Goal: Navigation & Orientation: Find specific page/section

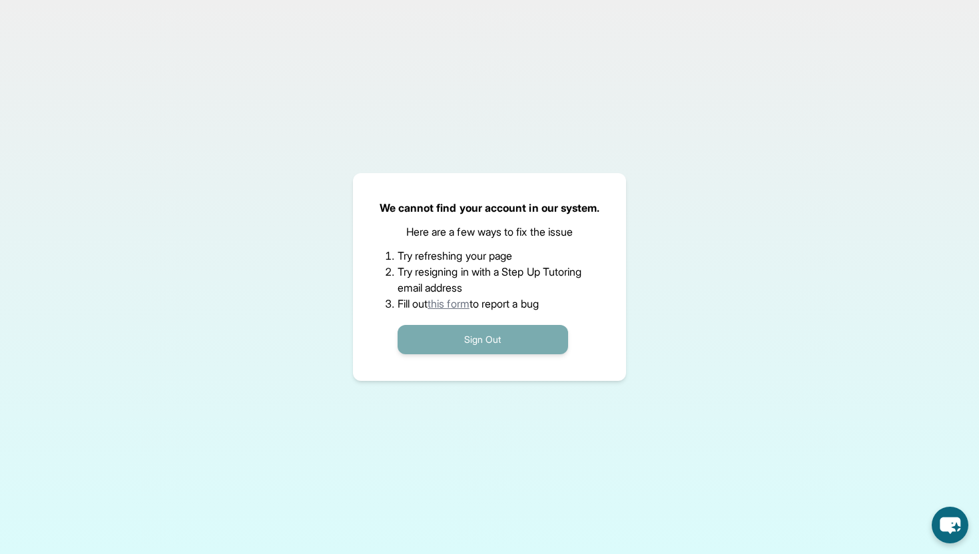
click at [495, 333] on button "Sign Out" at bounding box center [483, 339] width 170 height 29
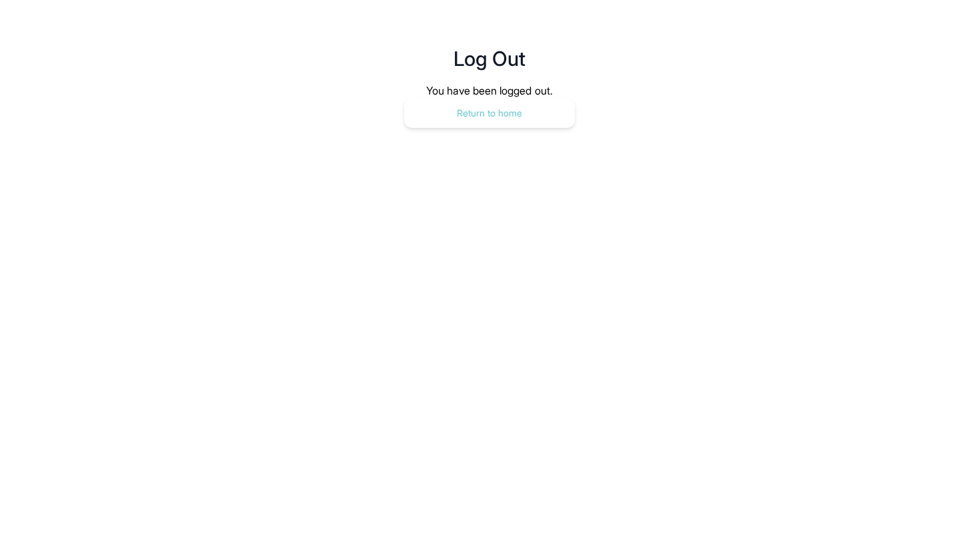
click at [501, 116] on button "Return to home" at bounding box center [489, 113] width 170 height 29
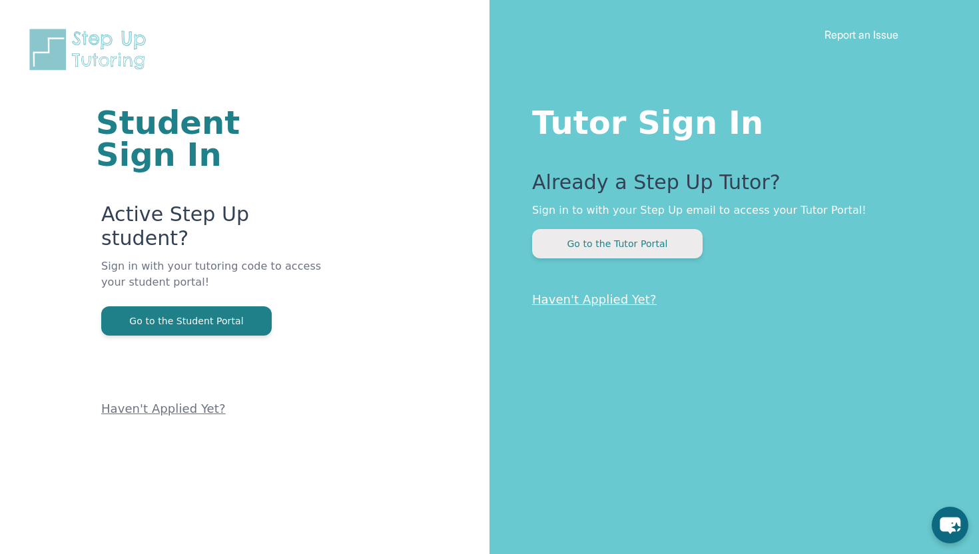
click at [586, 246] on button "Go to the Tutor Portal" at bounding box center [617, 243] width 170 height 29
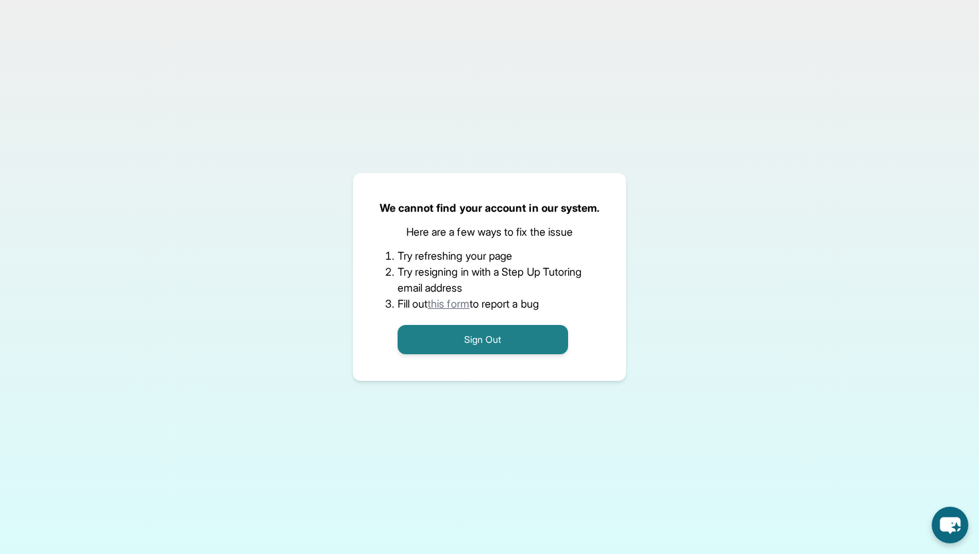
click at [454, 310] on link "this form" at bounding box center [449, 303] width 42 height 13
click at [423, 336] on button "Sign Out" at bounding box center [483, 339] width 170 height 29
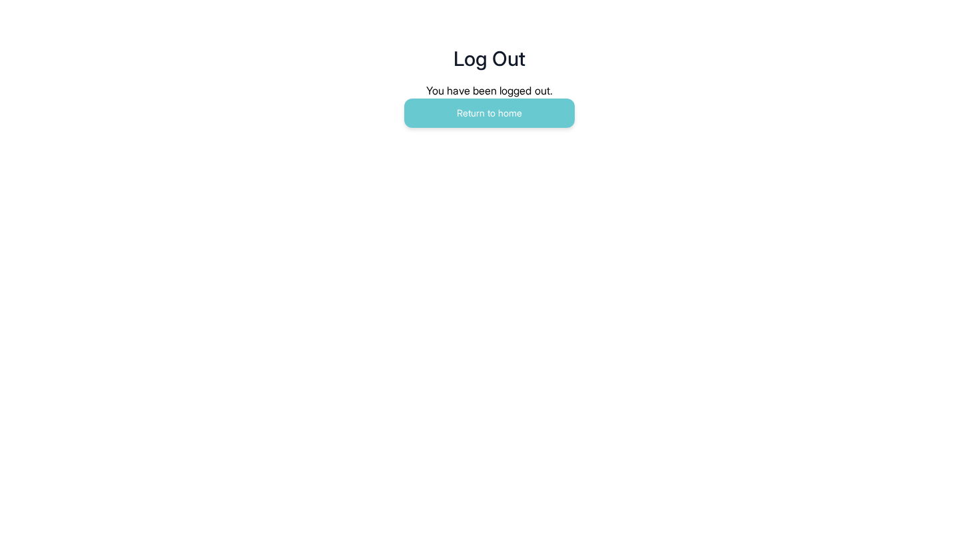
click at [497, 97] on div "You have been logged out." at bounding box center [490, 91] width 448 height 16
click at [501, 116] on button "Return to home" at bounding box center [489, 113] width 170 height 29
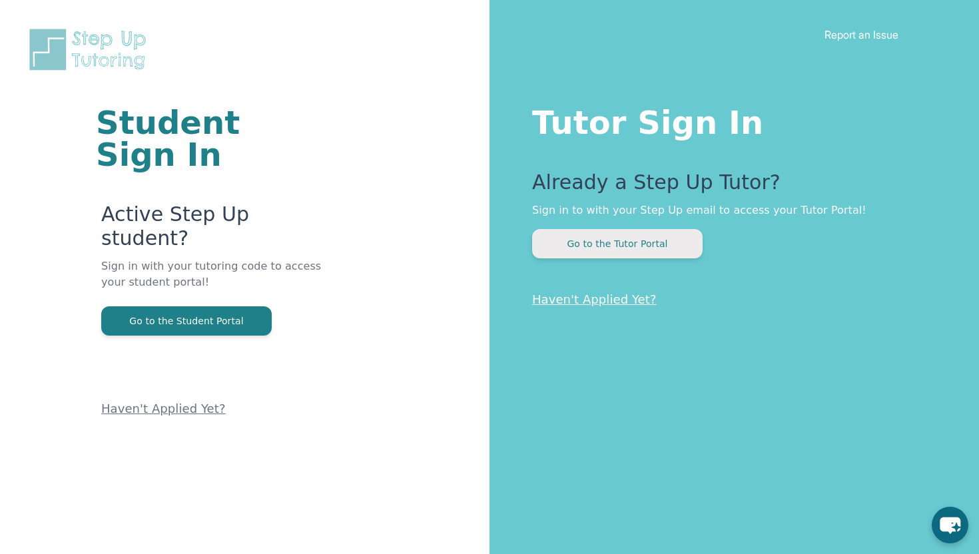
click at [593, 257] on button "Go to the Tutor Portal" at bounding box center [617, 243] width 170 height 29
